Goal: Register for event/course

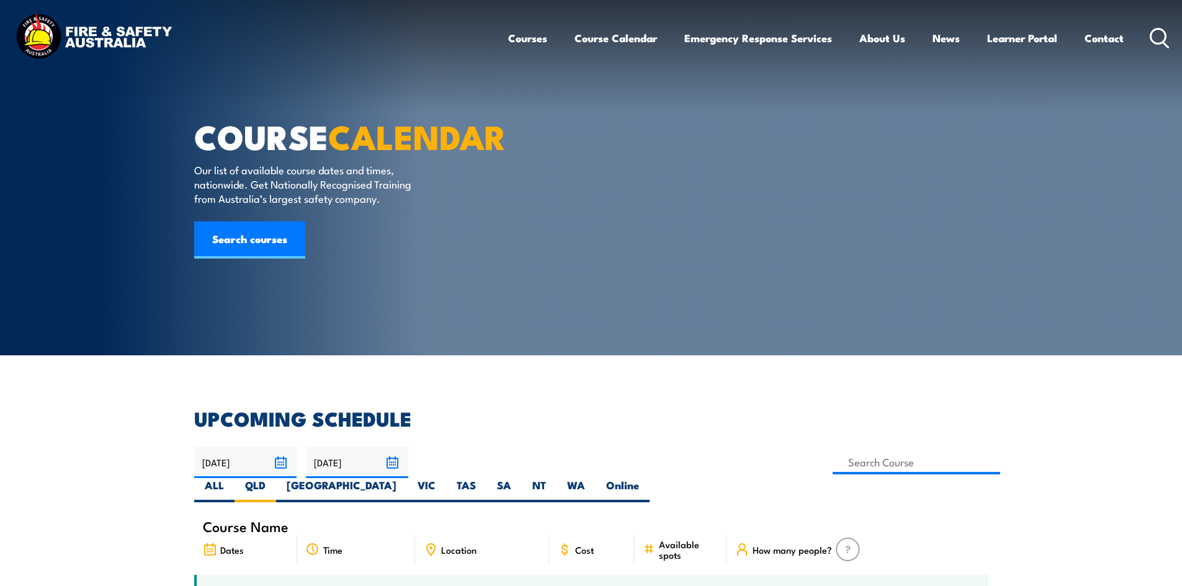
click at [509, 37] on link "Courses" at bounding box center [527, 38] width 39 height 33
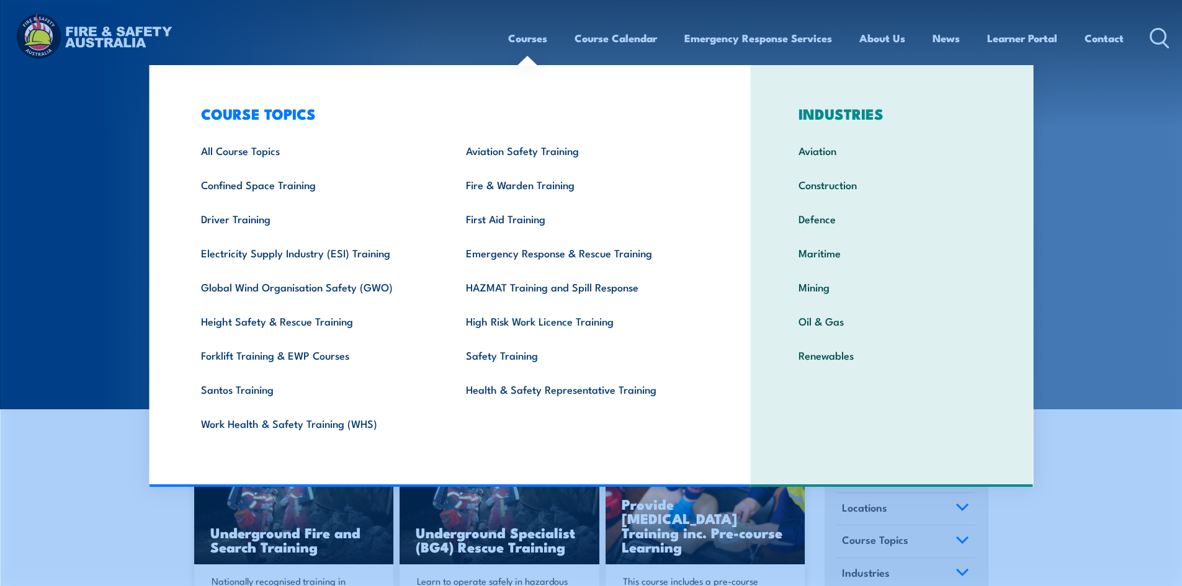
click at [523, 38] on link "Courses" at bounding box center [527, 38] width 39 height 33
click at [265, 156] on link "All Course Topics" at bounding box center [314, 150] width 265 height 34
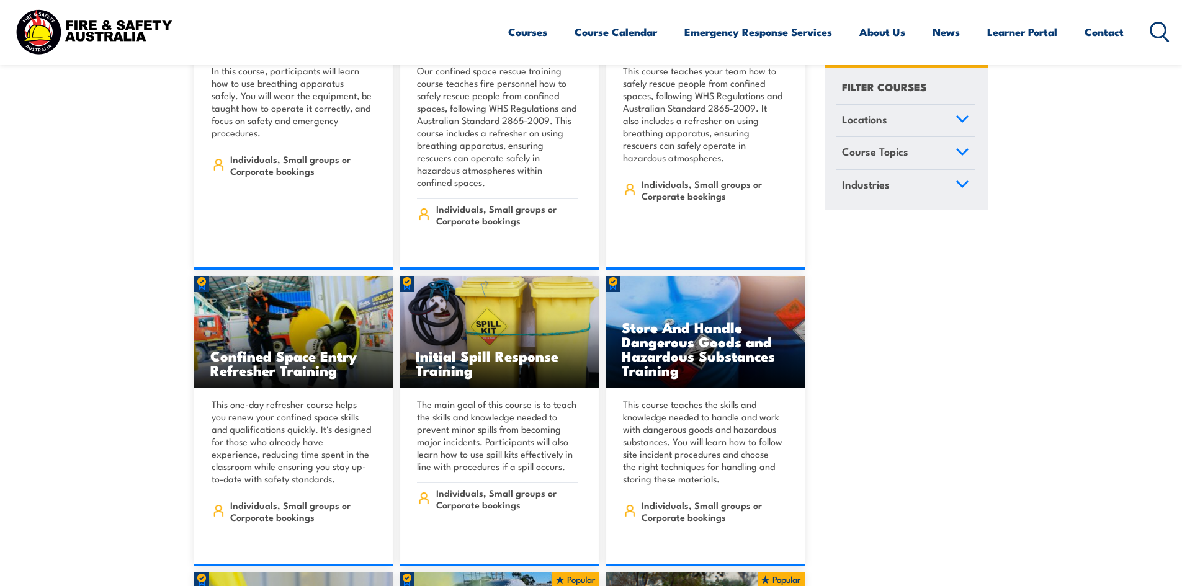
scroll to position [12287, 0]
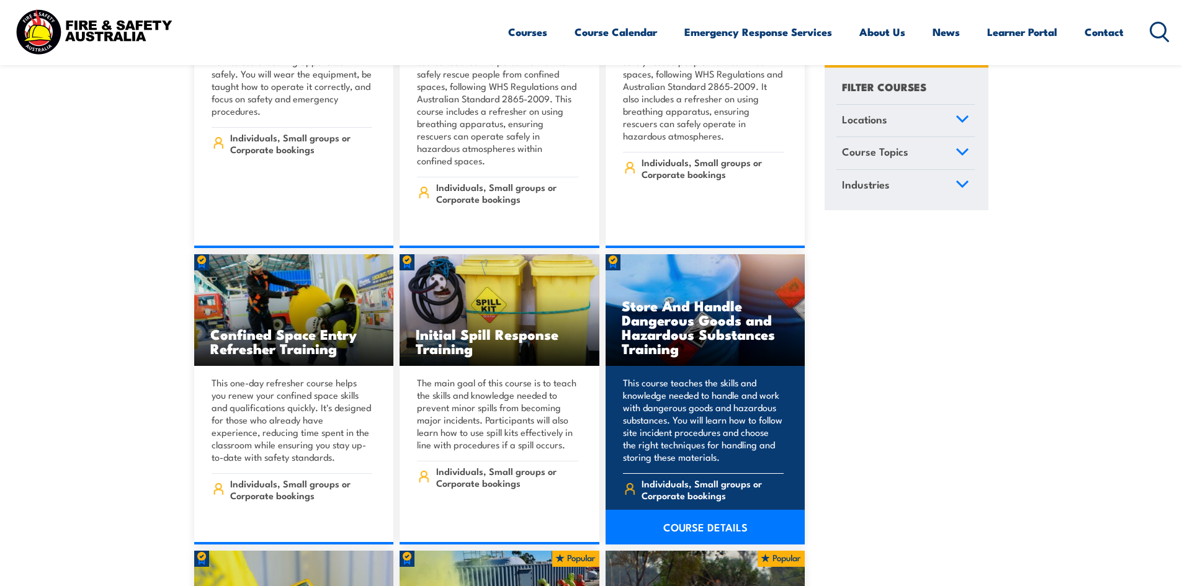
click at [680, 298] on h3 "Store And Handle Dangerous Goods and Hazardous Substances Training" at bounding box center [706, 326] width 168 height 57
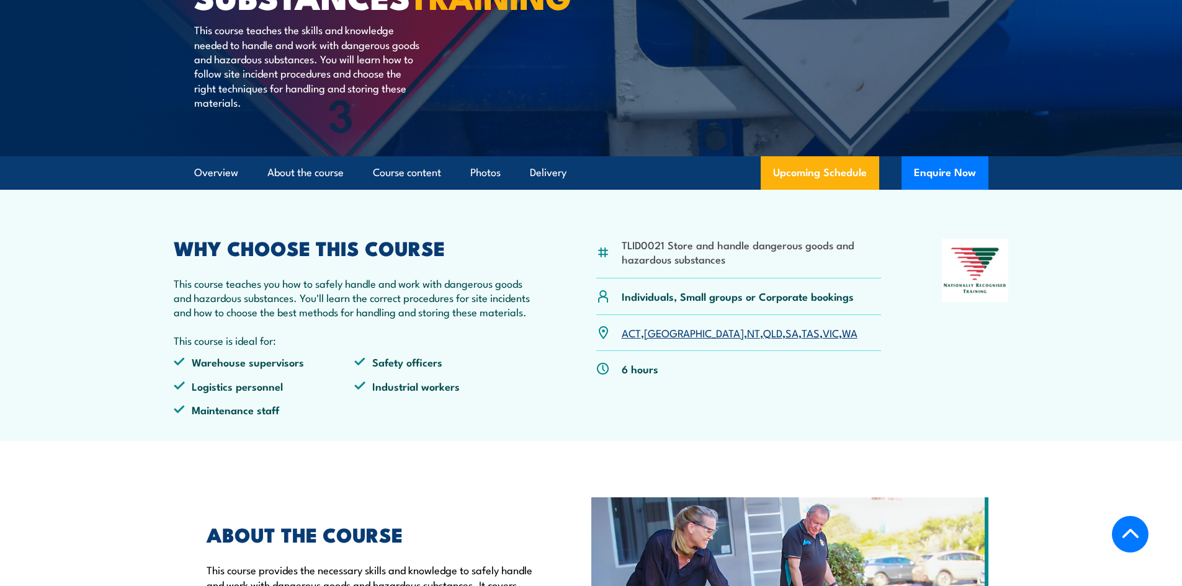
scroll to position [310, 0]
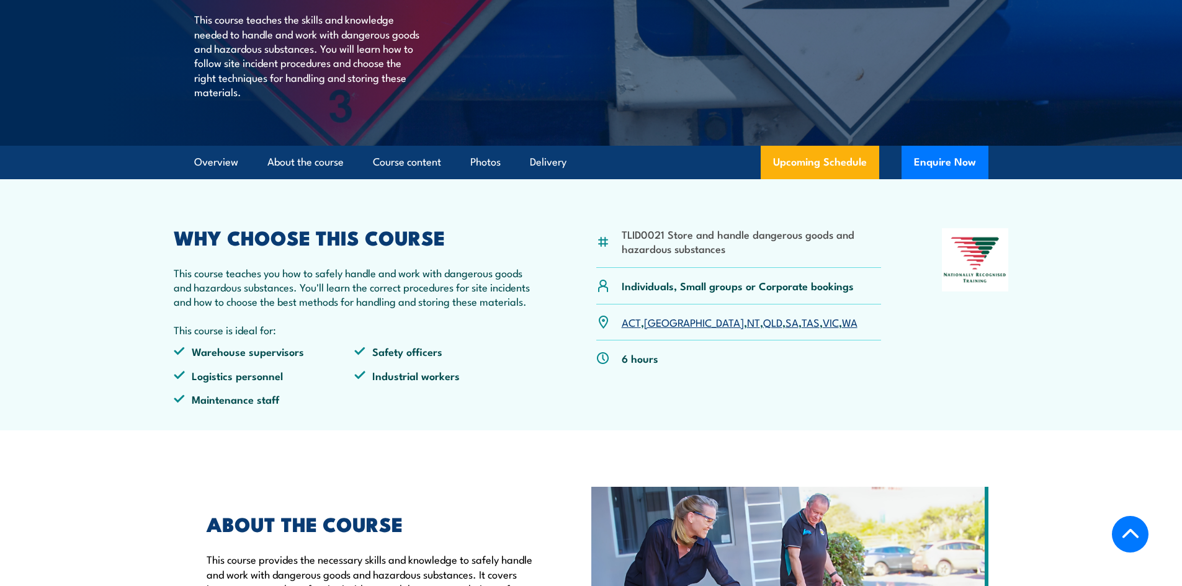
click at [763, 330] on link "QLD" at bounding box center [772, 322] width 19 height 15
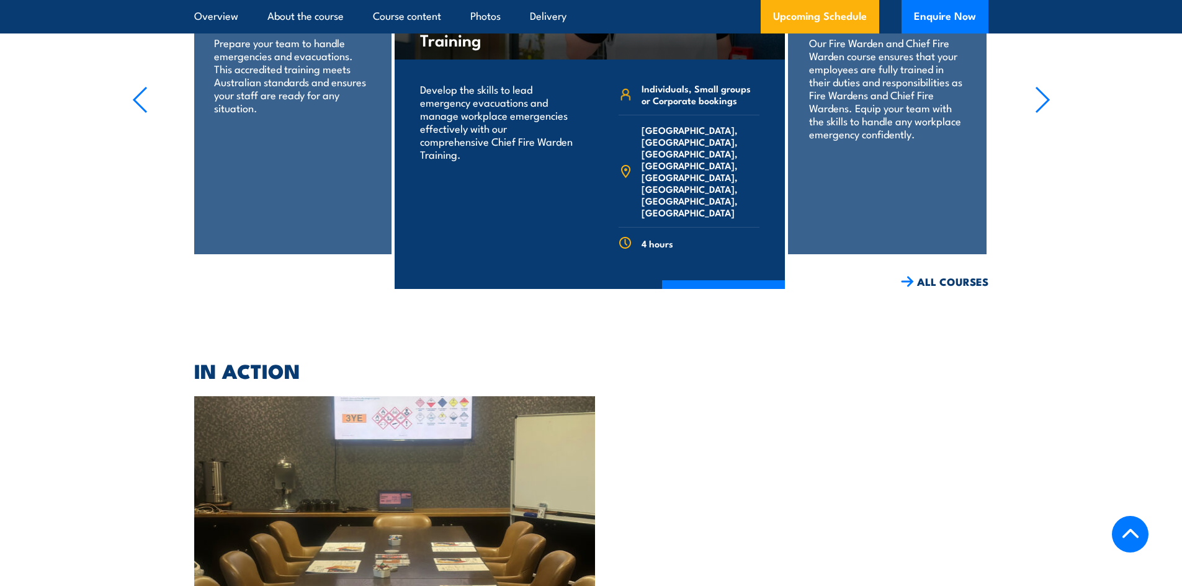
scroll to position [2450, 0]
